Goal: Entertainment & Leisure: Browse casually

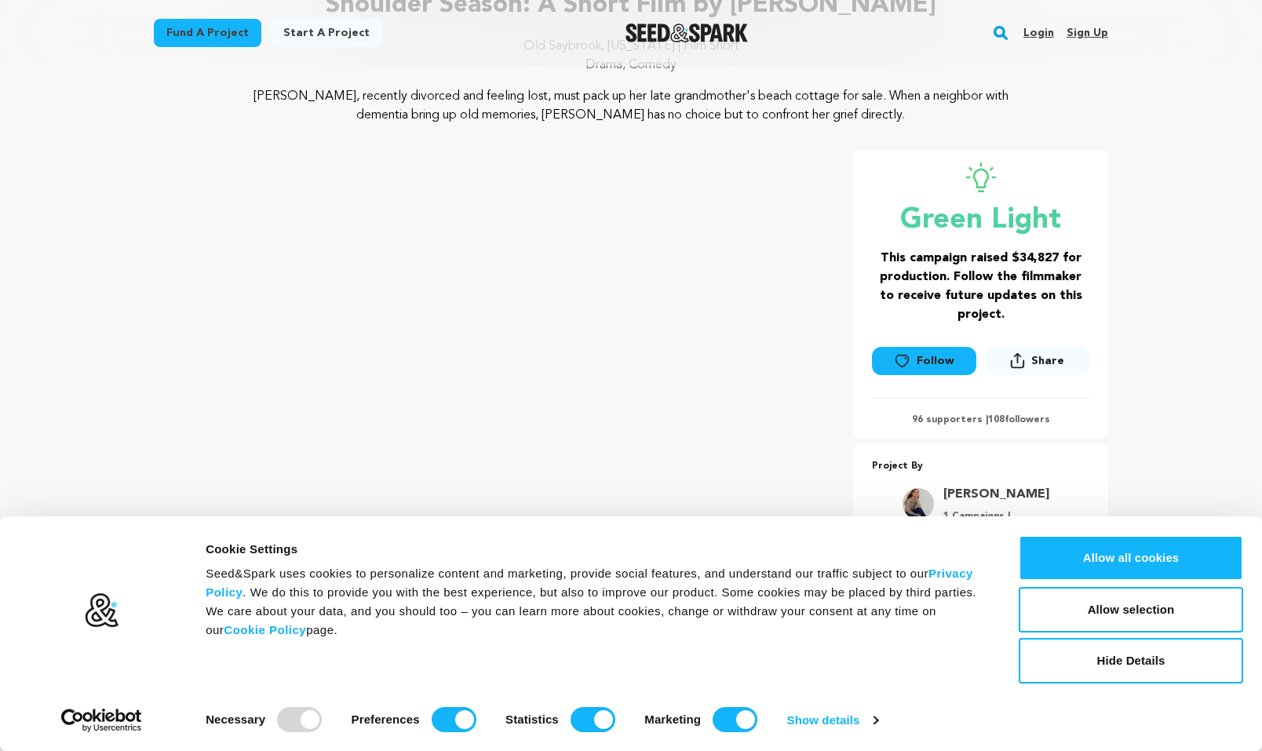
scroll to position [154, 0]
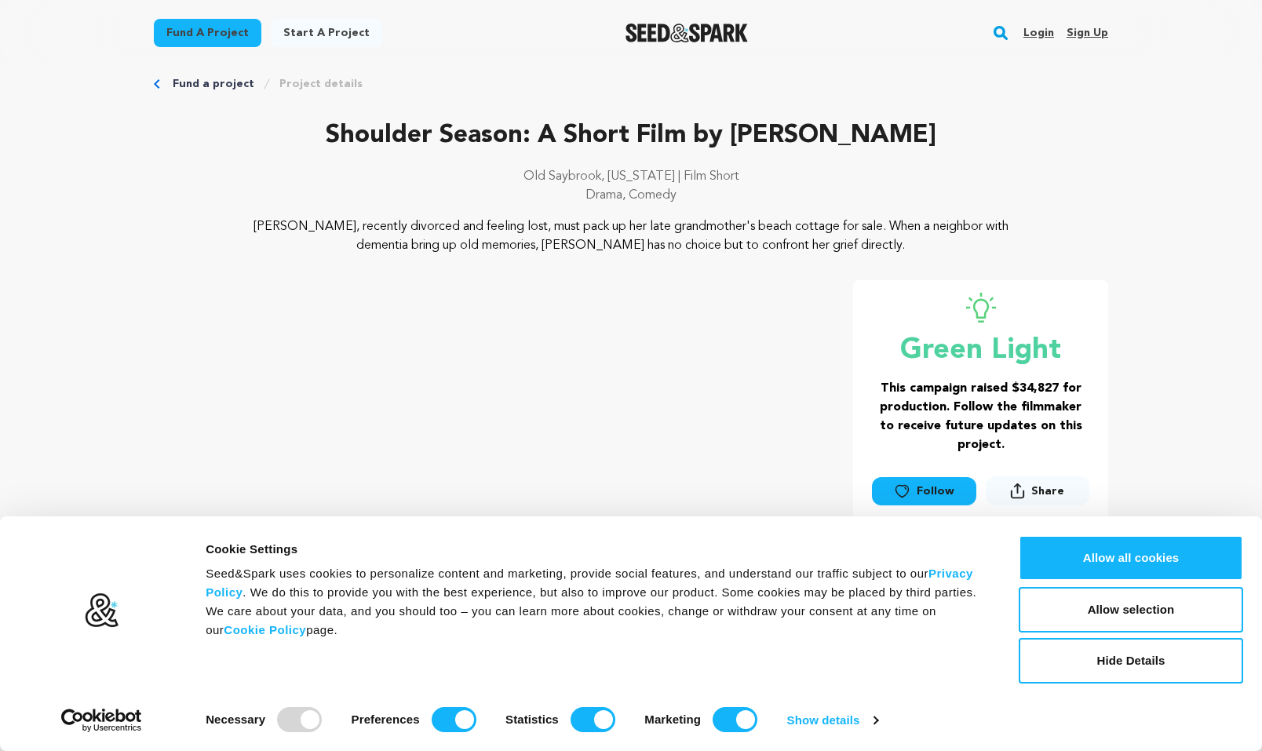
scroll to position [20, 0]
drag, startPoint x: 1122, startPoint y: 665, endPoint x: 1077, endPoint y: 659, distance: 45.9
click at [1122, 665] on button "Hide Details" at bounding box center [1131, 661] width 224 height 46
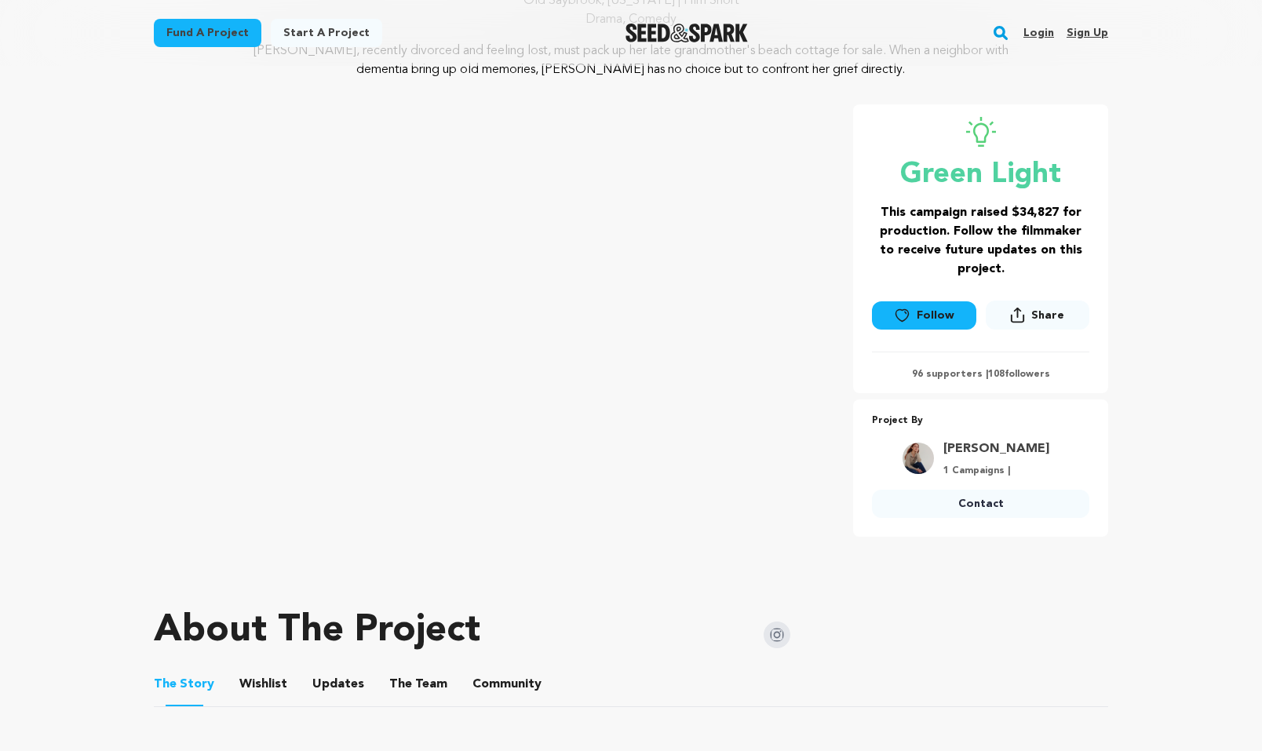
scroll to position [0, 0]
